Goal: Check status: Check status

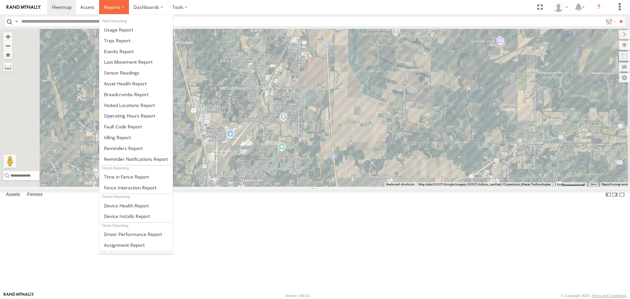
click at [112, 9] on span at bounding box center [112, 7] width 17 height 6
click at [128, 97] on span at bounding box center [126, 94] width 45 height 6
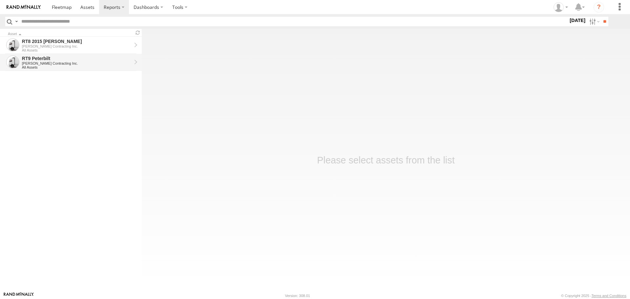
click at [41, 65] on div "[PERSON_NAME] Contracting Inc." at bounding box center [77, 63] width 110 height 4
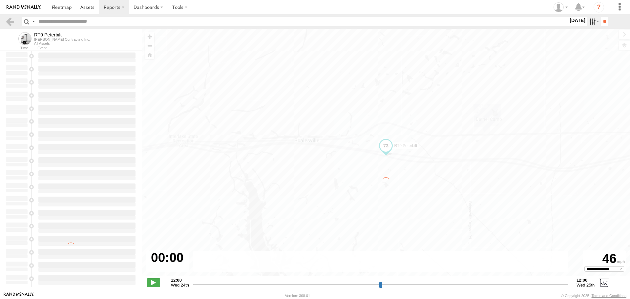
click at [590, 20] on label at bounding box center [593, 22] width 14 height 10
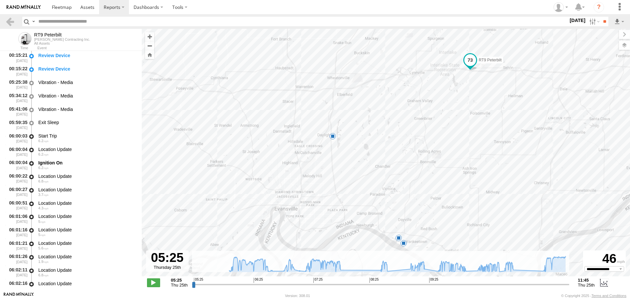
click at [0, 0] on label at bounding box center [0, 0] width 0 height 0
click at [605, 21] on input "**" at bounding box center [604, 22] width 8 height 10
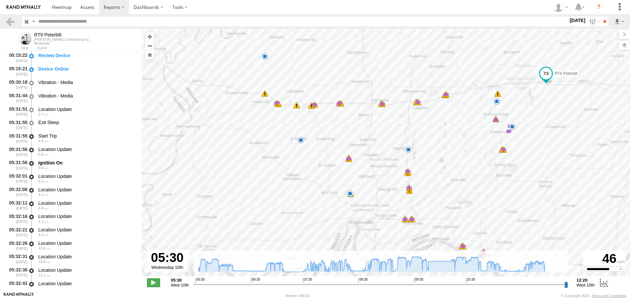
click at [152, 286] on span at bounding box center [153, 282] width 13 height 9
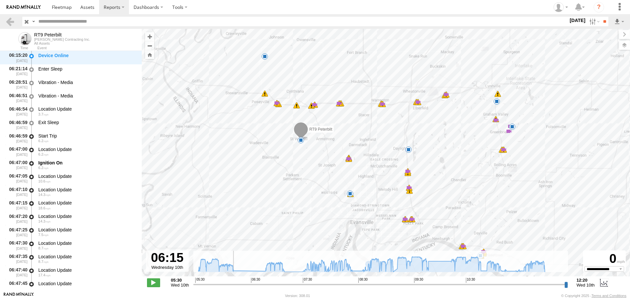
scroll to position [6418, 0]
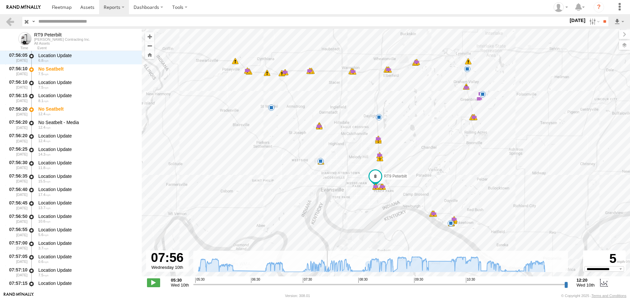
drag, startPoint x: 547, startPoint y: 206, endPoint x: 516, endPoint y: 173, distance: 44.8
click at [516, 173] on div "RT9 Peterbilt 06:11 Wed 07:07 Wed 08:23 Wed 09:48 Wed 10:47 Wed 11:15 Wed 11:58…" at bounding box center [386, 156] width 488 height 254
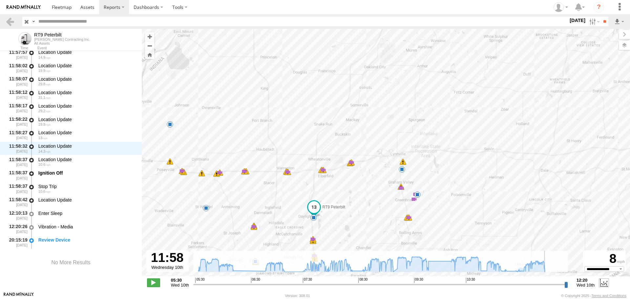
scroll to position [41416, 0]
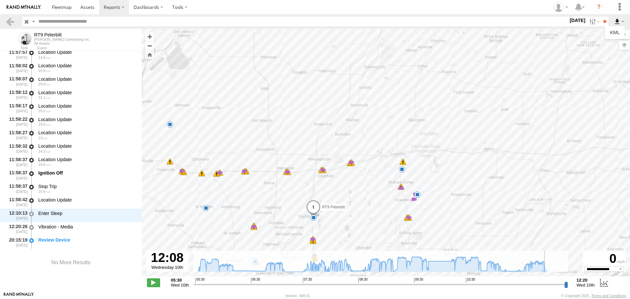
click at [622, 21] on label at bounding box center [618, 22] width 11 height 10
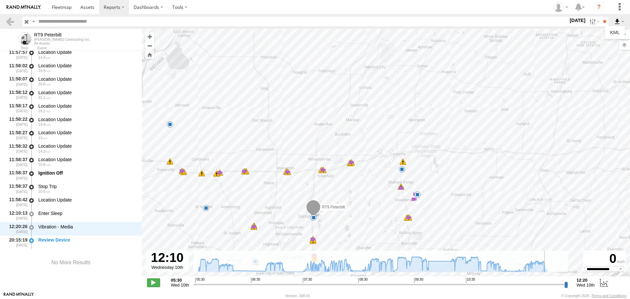
click at [622, 21] on label at bounding box center [618, 22] width 11 height 10
type input "**********"
click at [617, 21] on label at bounding box center [618, 22] width 11 height 10
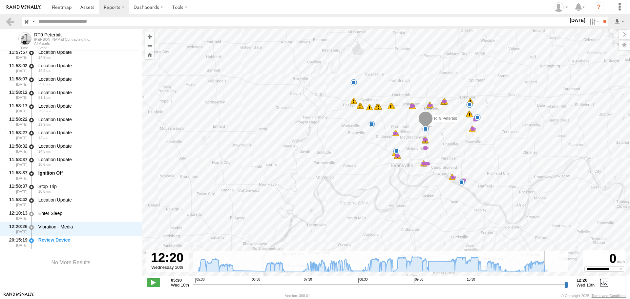
drag, startPoint x: 459, startPoint y: 191, endPoint x: 493, endPoint y: 130, distance: 70.1
click at [493, 130] on div "RT9 Peterbilt 06:11 Wed 07:07 Wed 08:23 Wed 09:48 Wed 10:47 Wed 11:15 Wed 11:58…" at bounding box center [386, 156] width 488 height 254
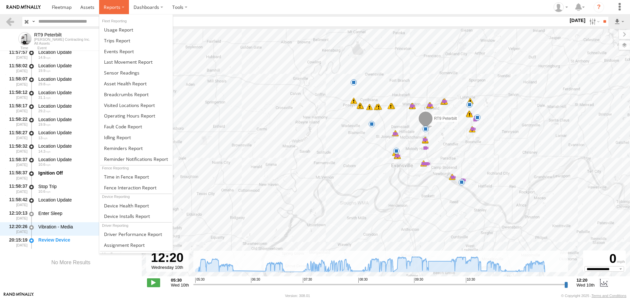
click at [116, 9] on span at bounding box center [112, 7] width 17 height 6
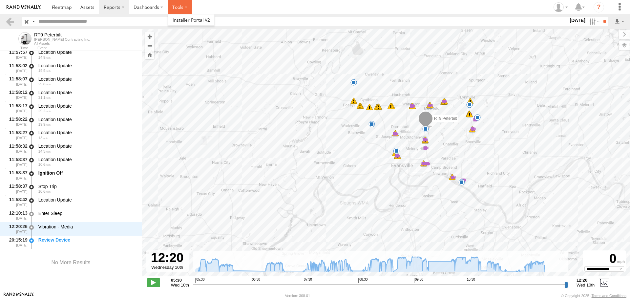
click at [178, 5] on label at bounding box center [180, 7] width 24 height 14
click at [157, 6] on label "Dashboards" at bounding box center [148, 7] width 39 height 14
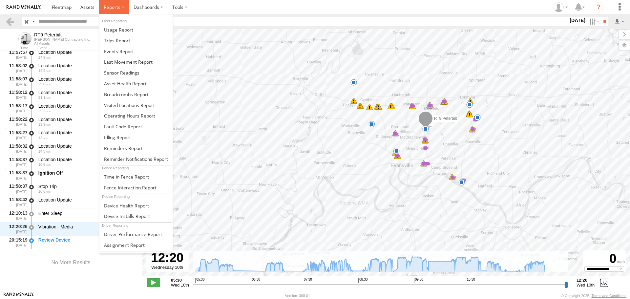
click at [118, 7] on span at bounding box center [112, 7] width 17 height 6
click at [124, 41] on span at bounding box center [117, 40] width 26 height 6
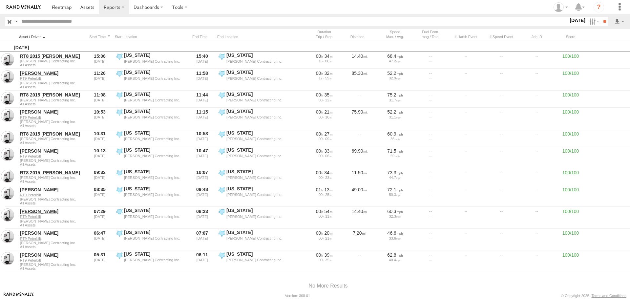
click at [36, 35] on div at bounding box center [52, 36] width 66 height 5
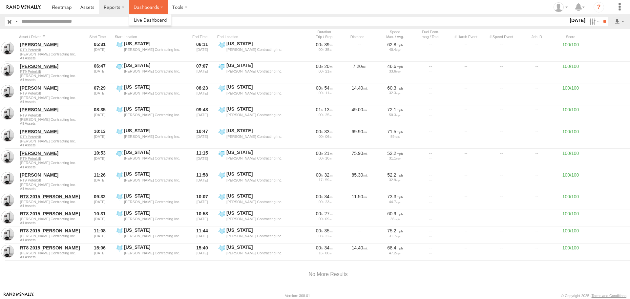
click at [159, 7] on label "Dashboards" at bounding box center [148, 7] width 39 height 14
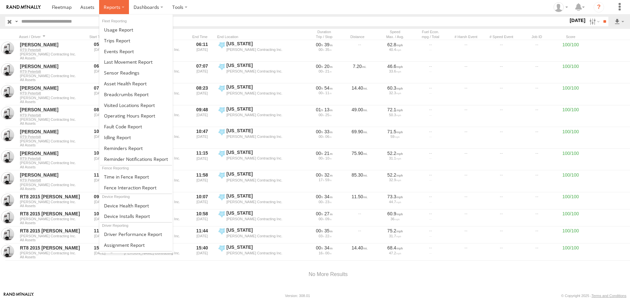
click at [117, 4] on span at bounding box center [112, 7] width 17 height 6
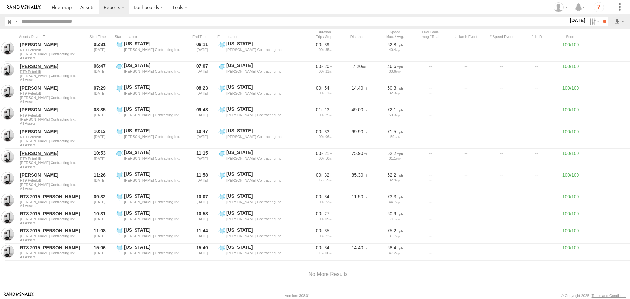
click at [376, 10] on section at bounding box center [337, 7] width 581 height 14
